Goal: Navigation & Orientation: Find specific page/section

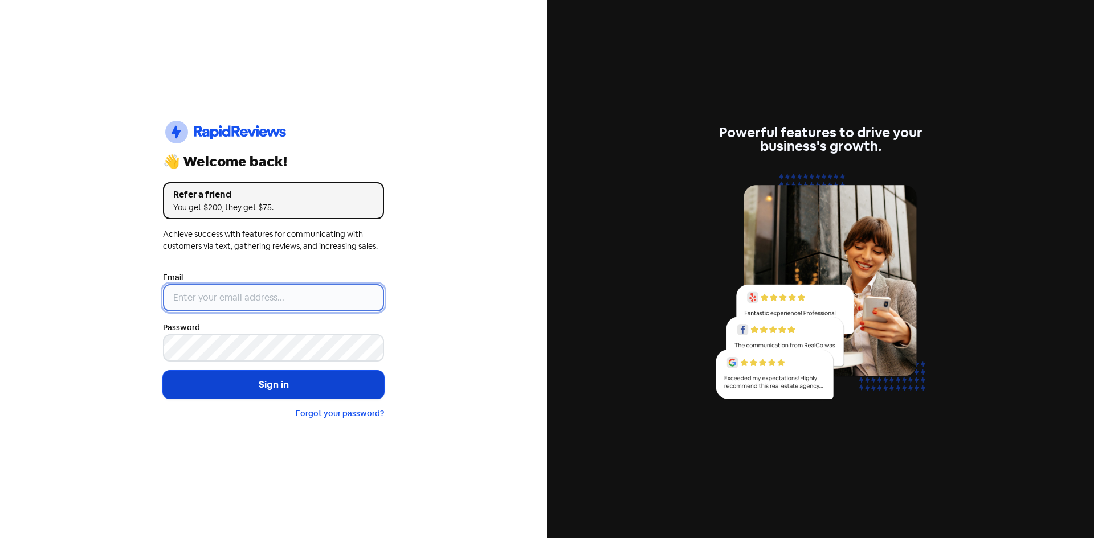
type input "[EMAIL_ADDRESS][DOMAIN_NAME]"
click at [296, 392] on button "Sign in" at bounding box center [273, 385] width 221 height 28
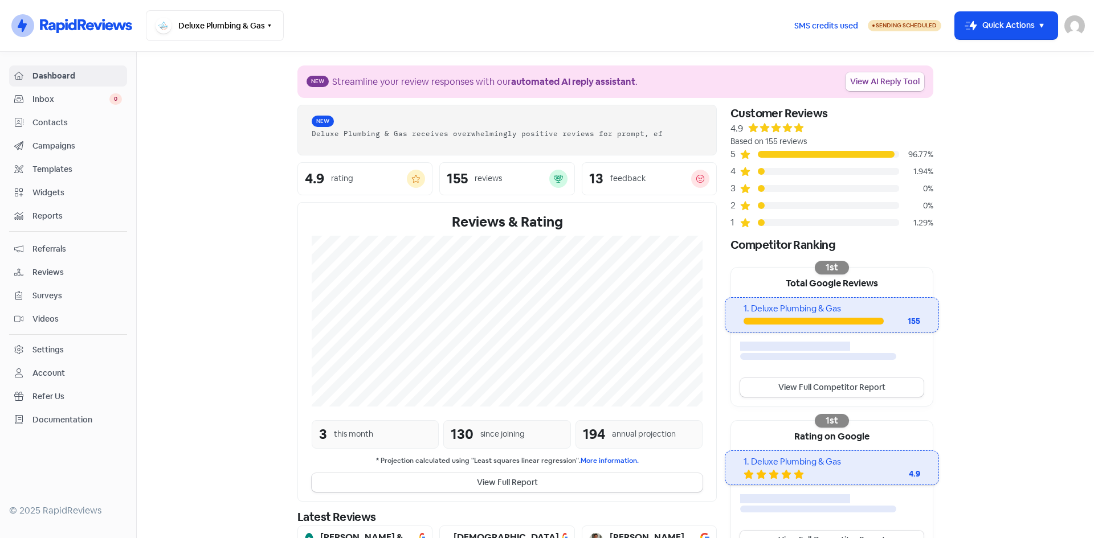
click at [885, 86] on link "View AI Reply Tool" at bounding box center [884, 81] width 79 height 19
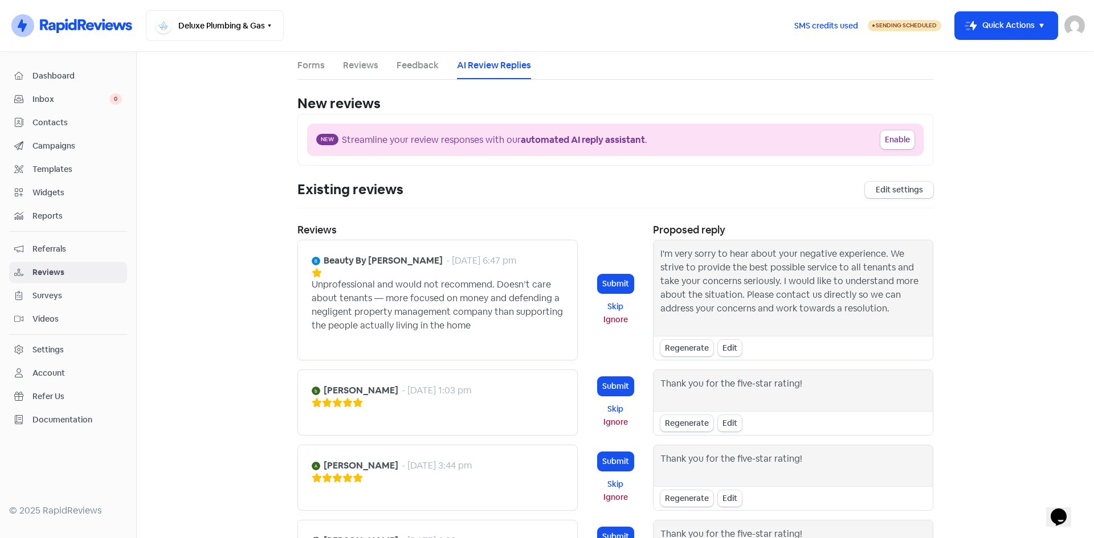
click at [51, 69] on link "Dashboard" at bounding box center [68, 76] width 118 height 21
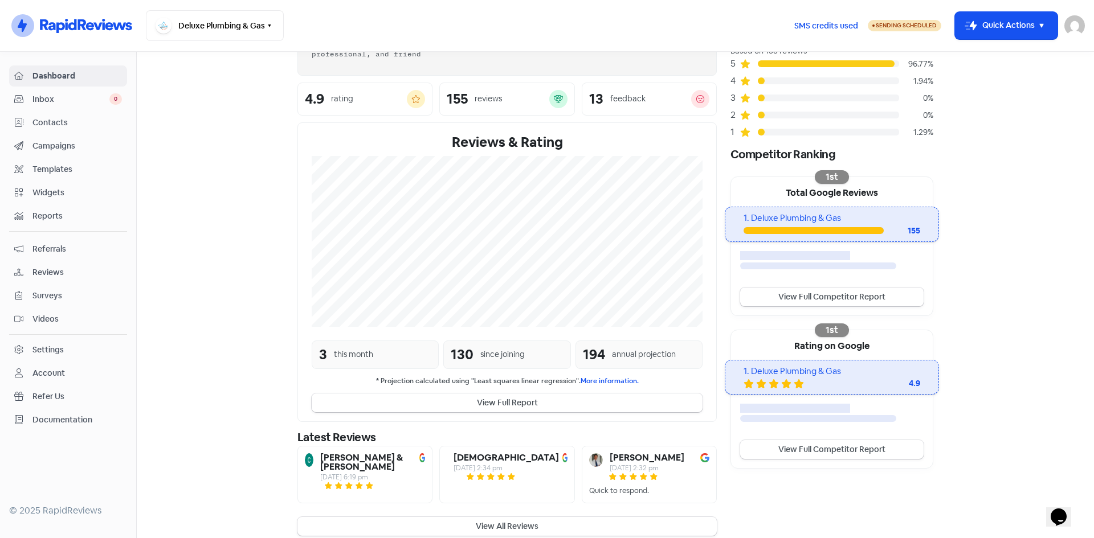
scroll to position [91, 0]
click at [479, 524] on button "View All Reviews" at bounding box center [506, 526] width 419 height 19
